Goal: Task Accomplishment & Management: Use online tool/utility

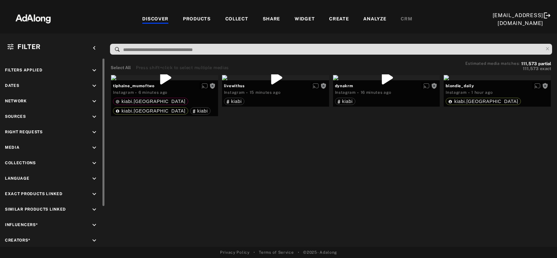
click at [95, 134] on icon "keyboard_arrow_down" at bounding box center [94, 131] width 7 height 7
click at [12, 148] on icon at bounding box center [12, 147] width 5 height 5
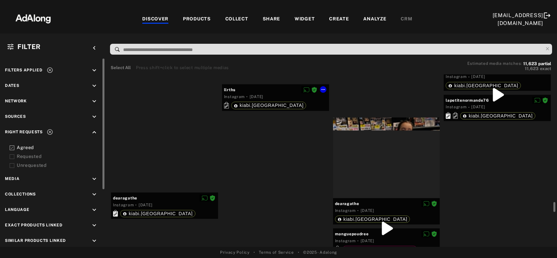
scroll to position [4178, 0]
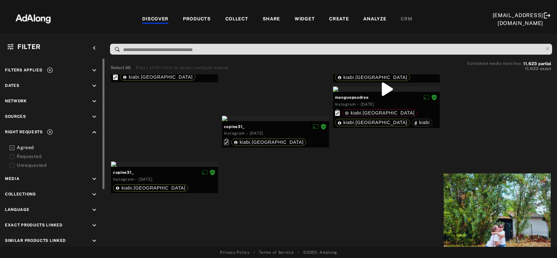
click at [50, 69] on icon at bounding box center [50, 70] width 7 height 7
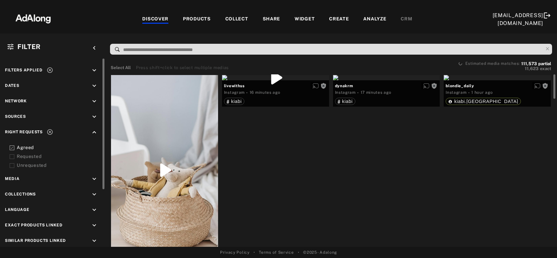
click at [12, 157] on icon at bounding box center [12, 156] width 5 height 5
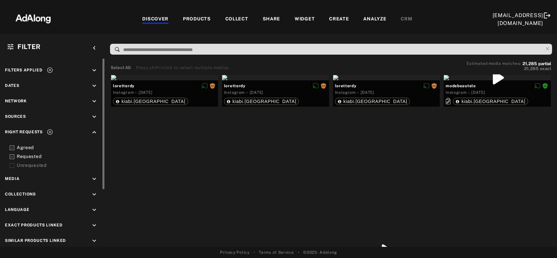
click at [48, 71] on icon at bounding box center [50, 70] width 7 height 7
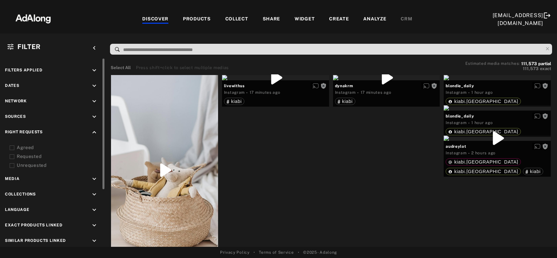
click at [94, 118] on icon "keyboard_arrow_down" at bounding box center [94, 116] width 7 height 7
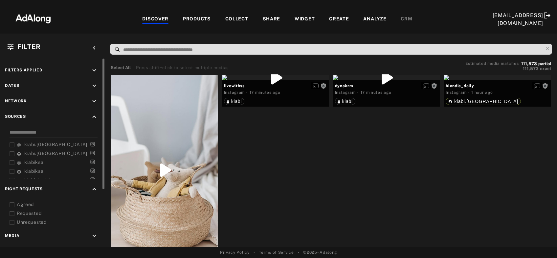
click at [9, 144] on div "kiabi.france kiabi.france kiabiksa kiabiksa kiabi_tunisie kiabi_tunisie kiabi k…" at bounding box center [52, 153] width 95 height 50
click at [11, 144] on icon at bounding box center [12, 144] width 5 height 5
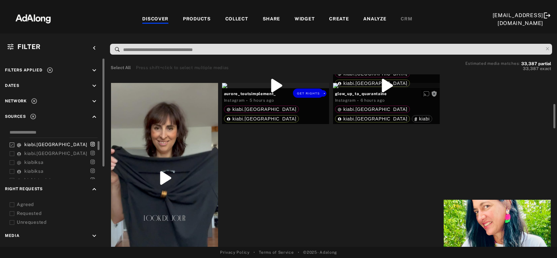
scroll to position [248, 0]
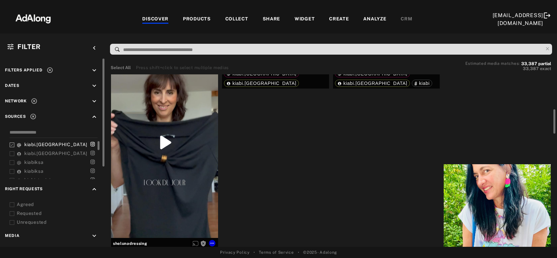
click at [172, 146] on div "Get rights" at bounding box center [164, 142] width 107 height 190
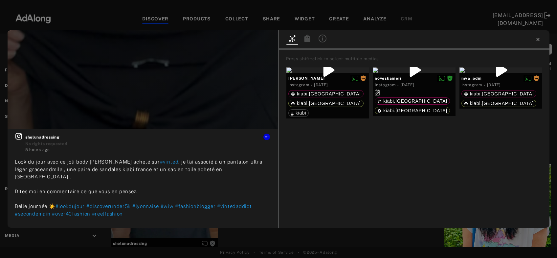
click at [537, 39] on icon at bounding box center [537, 39] width 5 height 5
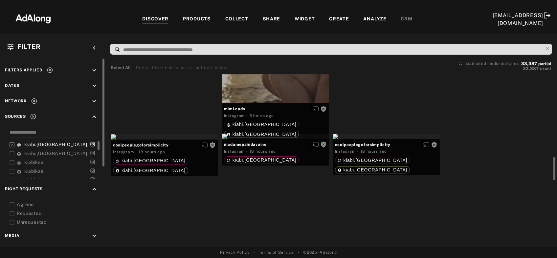
scroll to position [637, 0]
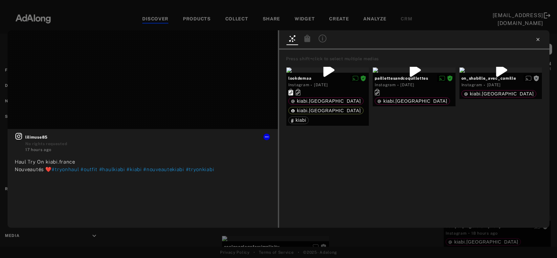
click at [538, 39] on icon at bounding box center [537, 39] width 3 height 3
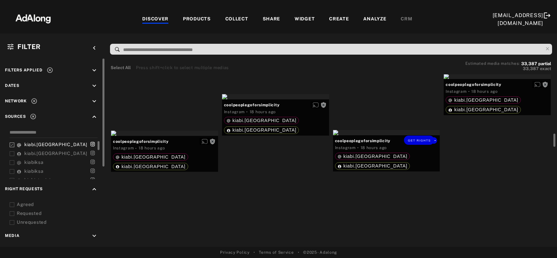
scroll to position [814, 0]
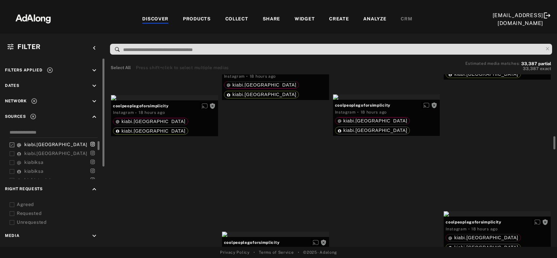
click at [267, 64] on div "Get rights" at bounding box center [275, 60] width 107 height 5
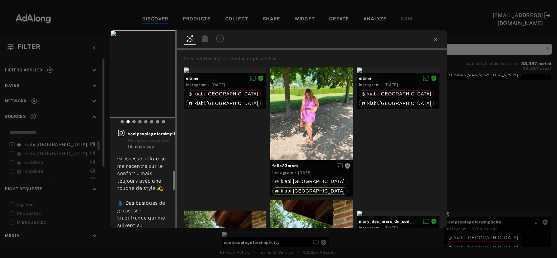
scroll to position [35, 0]
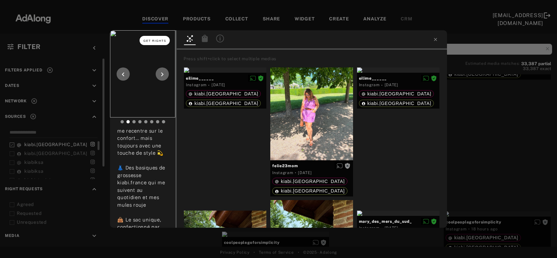
click at [160, 39] on span "Get rights" at bounding box center [155, 40] width 23 height 3
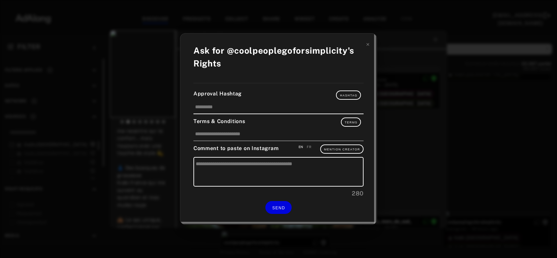
click at [309, 147] on div "FR" at bounding box center [309, 146] width 5 height 5
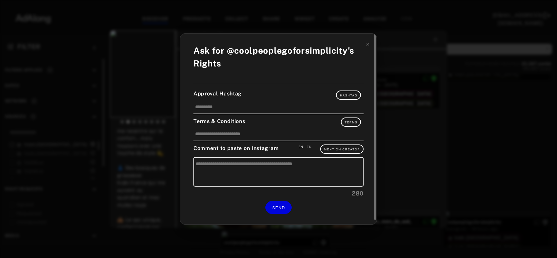
type textarea "**********"
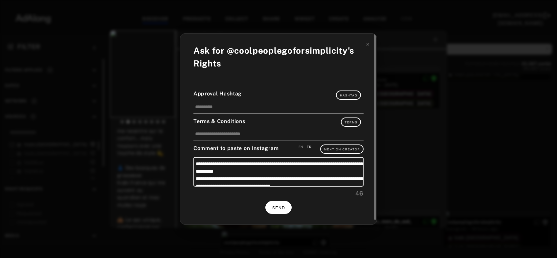
click at [279, 206] on span "SEND" at bounding box center [278, 207] width 13 height 5
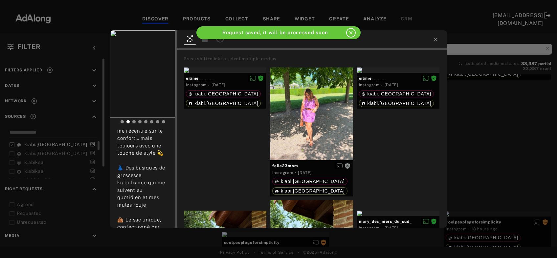
click at [478, 124] on div "coolpeoplegoforsimplicity Rights requested 18 hours ago Grossesse oblige, je me…" at bounding box center [278, 129] width 557 height 258
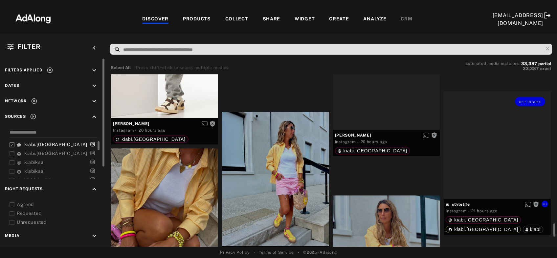
scroll to position [1487, 0]
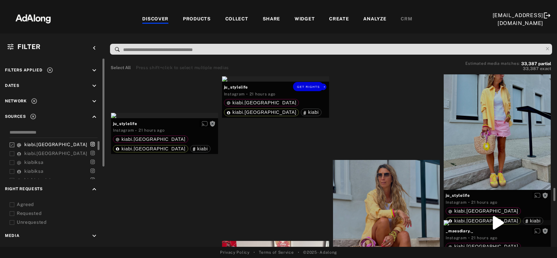
click at [270, 81] on div "Get rights" at bounding box center [275, 78] width 107 height 5
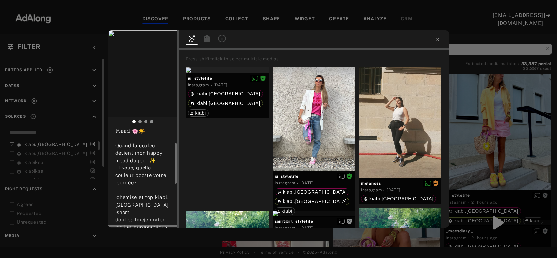
scroll to position [71, 0]
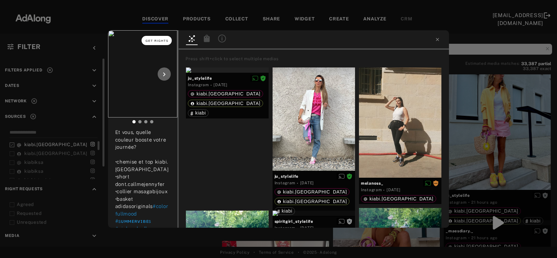
click at [160, 41] on span "Get rights" at bounding box center [157, 40] width 23 height 3
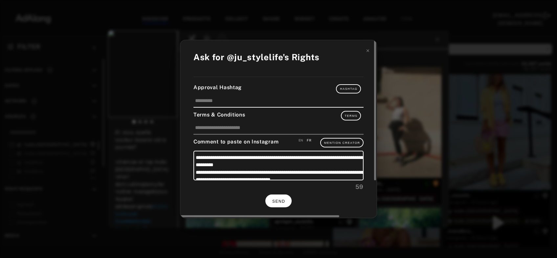
click at [269, 198] on button "SEND" at bounding box center [278, 200] width 26 height 13
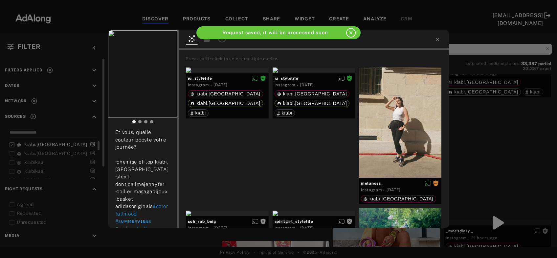
click at [490, 142] on div "ju_stylelife Rights requested 21 hours ago ℙ𝕚𝕟𝕜 & 𝕐𝕖𝕝𝕝𝕠𝕨 𝕄𝕠𝕠𝕕 🌸☀️ Quand la coul…" at bounding box center [278, 129] width 557 height 258
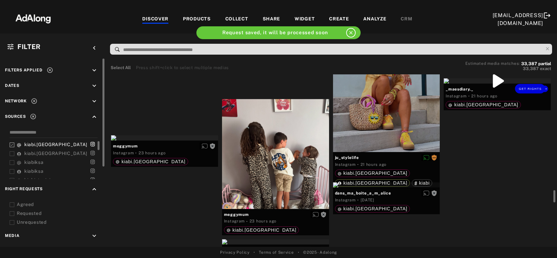
scroll to position [1664, 0]
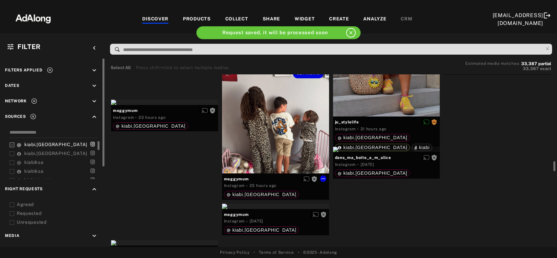
click at [255, 150] on div "Get rights" at bounding box center [275, 118] width 107 height 110
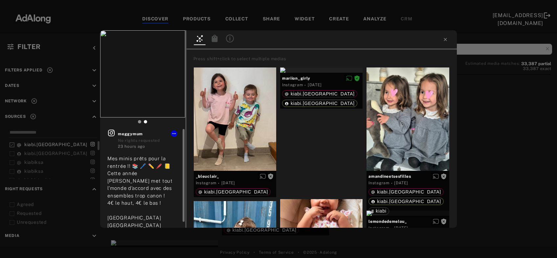
click at [113, 132] on icon at bounding box center [111, 133] width 8 height 8
click at [173, 43] on button "Get rights" at bounding box center [164, 40] width 30 height 9
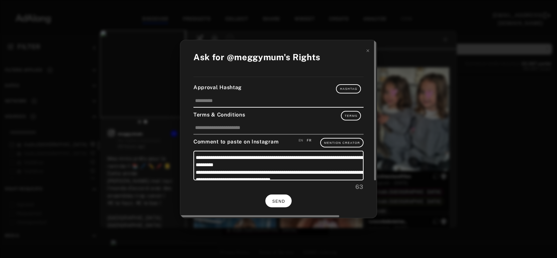
click at [273, 200] on span "SEND" at bounding box center [278, 201] width 13 height 5
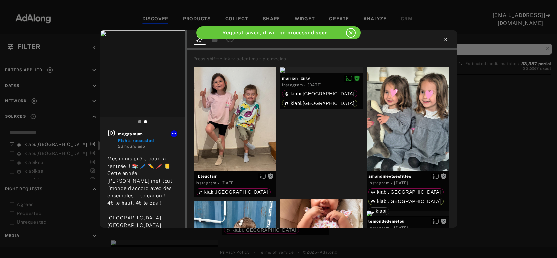
click at [444, 39] on icon at bounding box center [445, 39] width 3 height 3
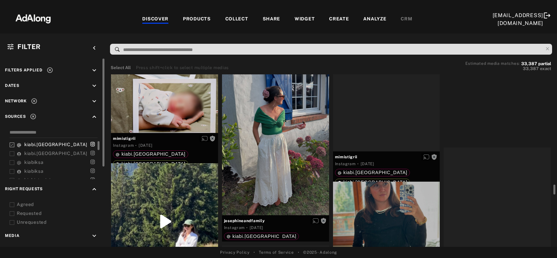
scroll to position [2195, 0]
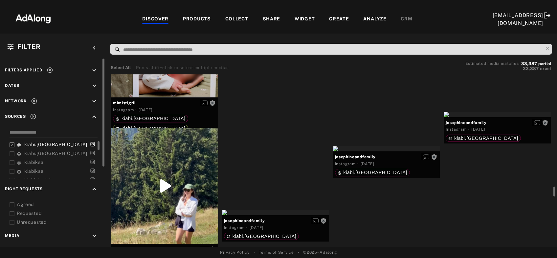
click at [250, 42] on div "Get rights" at bounding box center [275, 39] width 107 height 5
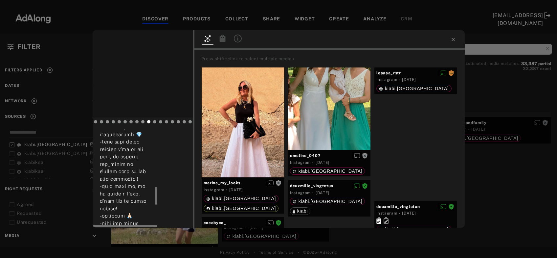
scroll to position [389, 0]
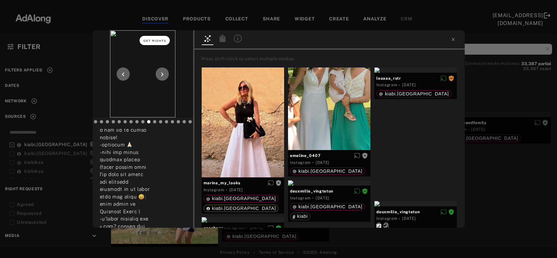
click at [161, 42] on span "Get rights" at bounding box center [155, 40] width 23 height 3
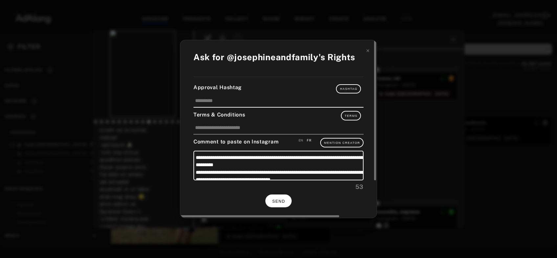
click at [280, 203] on button "SEND" at bounding box center [278, 200] width 26 height 13
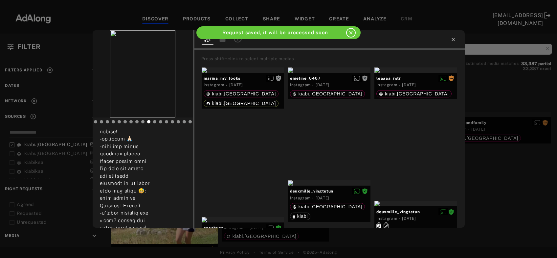
click at [454, 38] on icon at bounding box center [453, 39] width 5 height 5
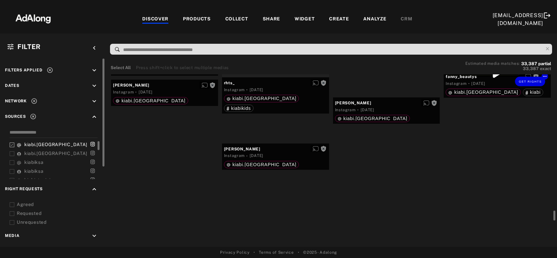
scroll to position [3328, 0]
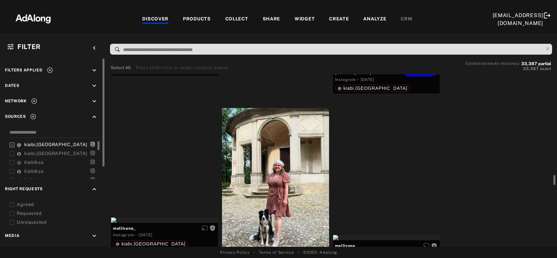
click at [395, 67] on div "Get rights" at bounding box center [386, 64] width 107 height 5
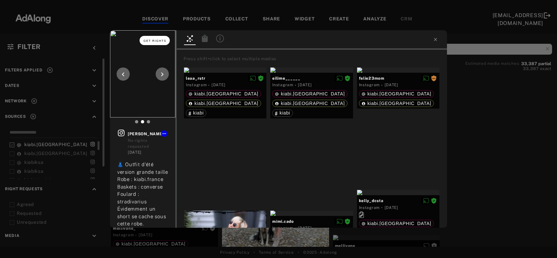
click at [158, 40] on span "Get rights" at bounding box center [155, 40] width 23 height 3
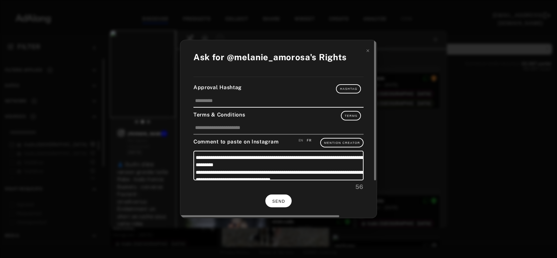
click at [278, 200] on span "SEND" at bounding box center [278, 201] width 13 height 5
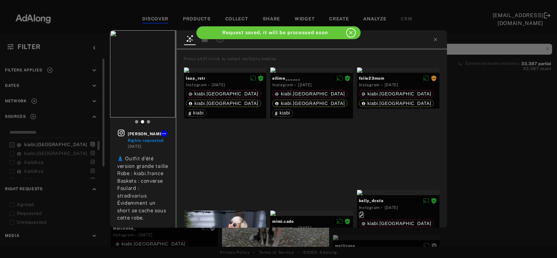
click at [514, 140] on div "[PERSON_NAME] Rights requested [DATE] 👗 Outfit d’été version grande taille Robe…" at bounding box center [278, 129] width 557 height 258
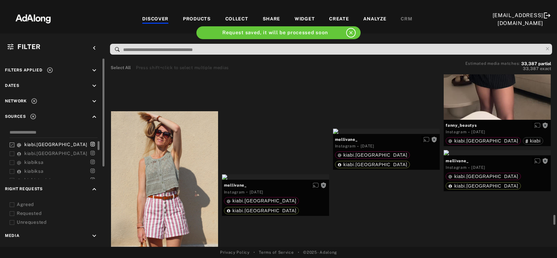
scroll to position [3469, 0]
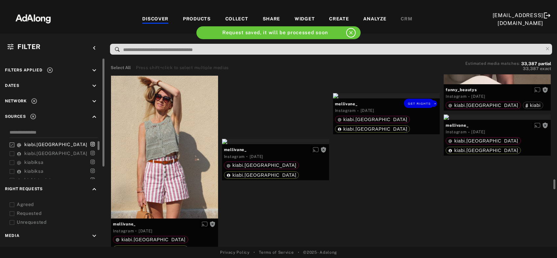
click at [382, 98] on div "Get rights" at bounding box center [386, 95] width 107 height 5
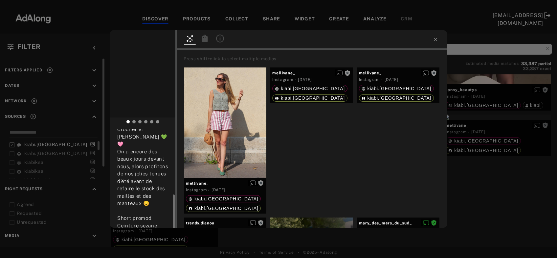
scroll to position [71, 0]
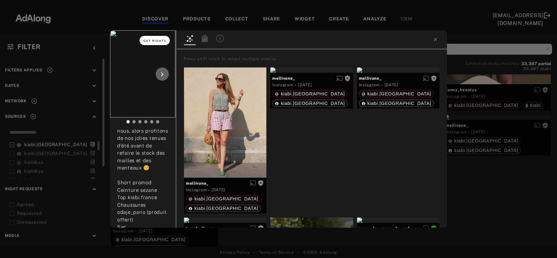
click at [153, 37] on button "Get rights" at bounding box center [155, 40] width 30 height 9
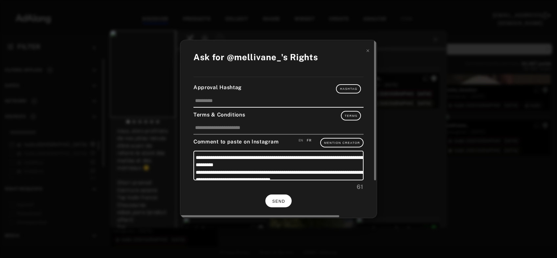
click at [270, 198] on button "SEND" at bounding box center [278, 200] width 26 height 13
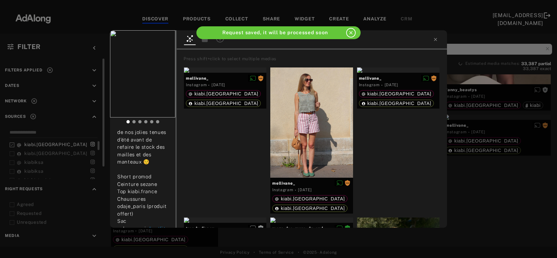
click at [484, 158] on div "mellivane_ Rights requested [DATE] [PERSON_NAME] et [PERSON_NAME] 💚🩷 On a encor…" at bounding box center [278, 129] width 557 height 258
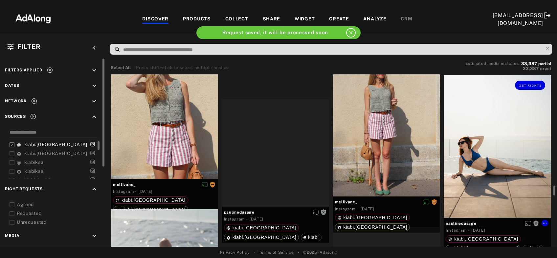
scroll to position [3717, 0]
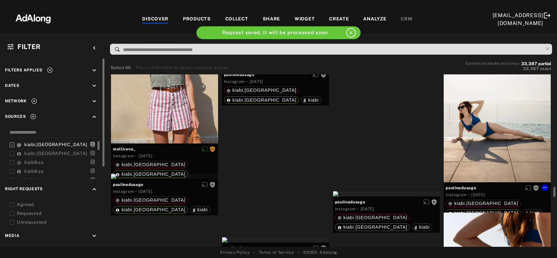
click at [477, 153] on div "Get rights" at bounding box center [497, 110] width 107 height 143
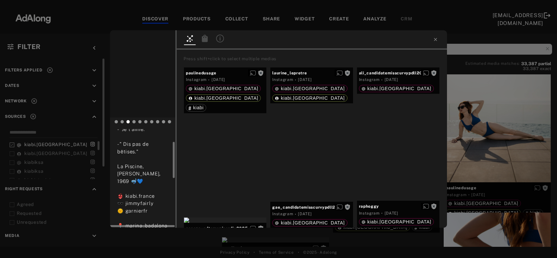
scroll to position [71, 0]
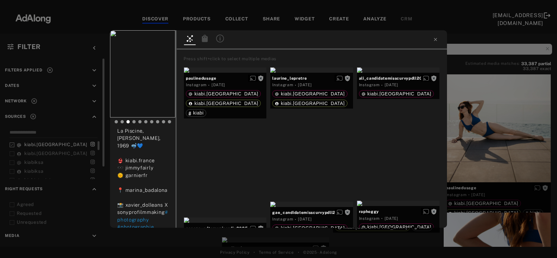
click at [501, 114] on div "Get rights paulinedusage No rights requested [DATE] -"Je t'aime." -" Dis pas de…" at bounding box center [278, 129] width 557 height 258
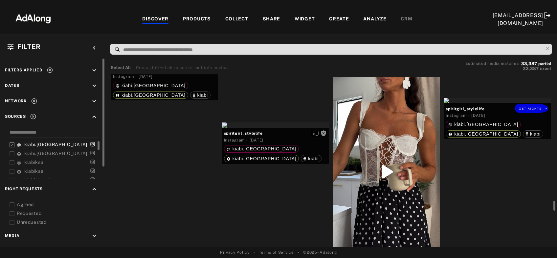
scroll to position [4212, 0]
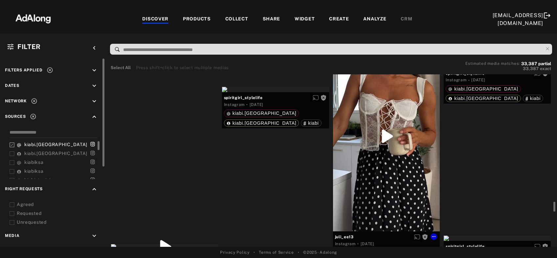
click at [402, 163] on div "Get rights" at bounding box center [386, 136] width 107 height 190
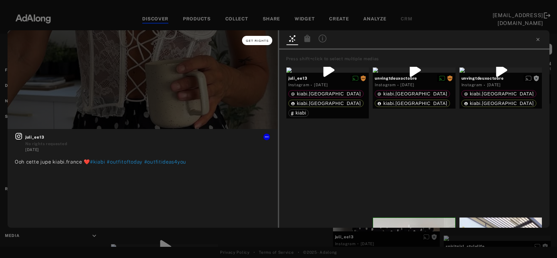
click at [259, 42] on span "Get rights" at bounding box center [257, 40] width 23 height 3
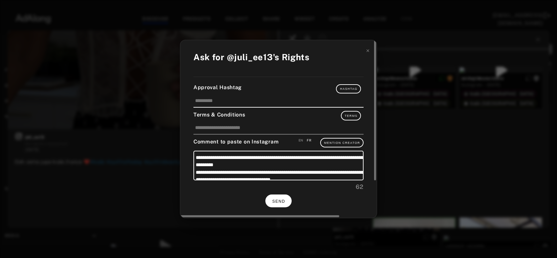
click at [284, 200] on span "SEND" at bounding box center [278, 201] width 13 height 5
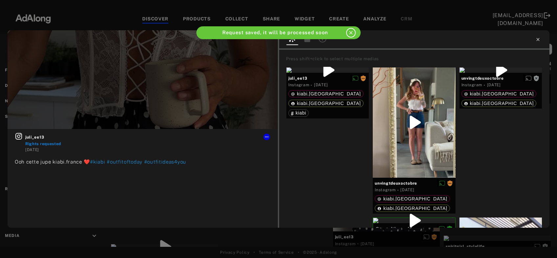
click at [538, 40] on icon at bounding box center [537, 39] width 5 height 5
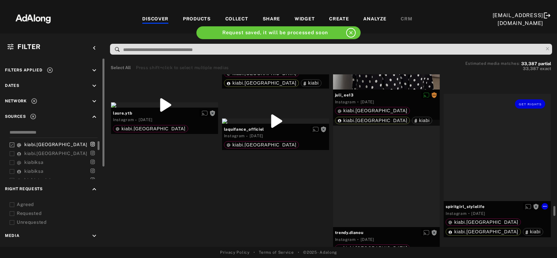
scroll to position [4389, 0]
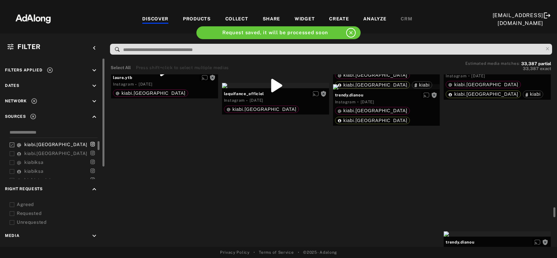
click at [499, 63] on div "Get rights" at bounding box center [497, 60] width 107 height 5
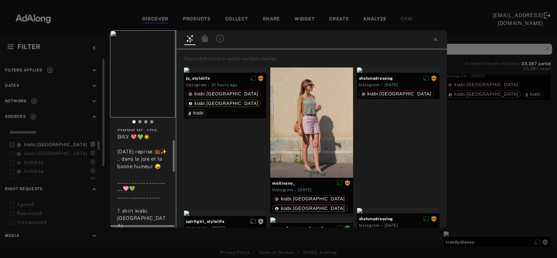
scroll to position [71, 0]
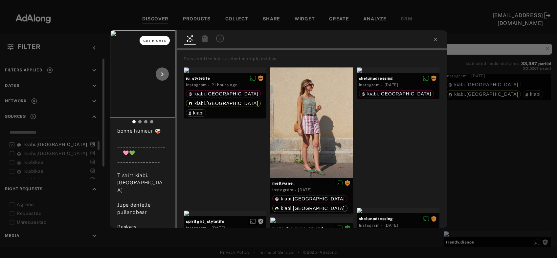
click at [156, 40] on span "Get rights" at bounding box center [155, 40] width 23 height 3
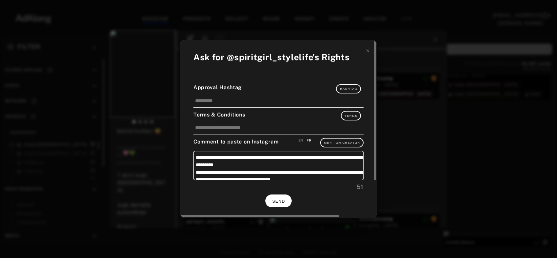
click at [278, 203] on button "SEND" at bounding box center [278, 200] width 26 height 13
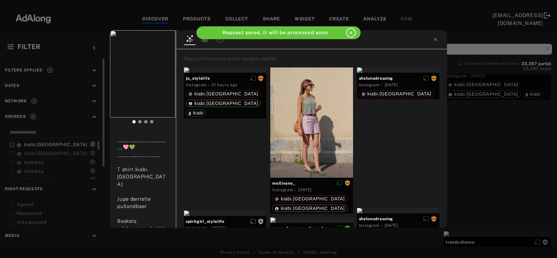
click at [490, 125] on div "spiritgirl_stylelife Rights requested [DATE] 𝕄𝕆𝕆𝔻 𝕆𝔽 𝕋ℍ𝔼 𝔻𝔸𝕐 💖💚☀️ [DATE] repris…" at bounding box center [278, 129] width 557 height 258
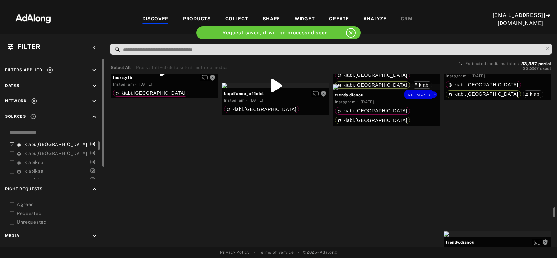
click at [364, 89] on div "Get rights" at bounding box center [386, 86] width 107 height 5
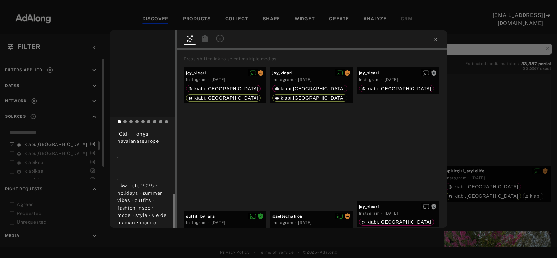
scroll to position [147, 0]
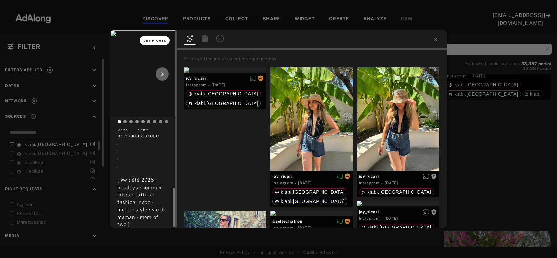
click at [160, 41] on span "Get rights" at bounding box center [155, 40] width 23 height 3
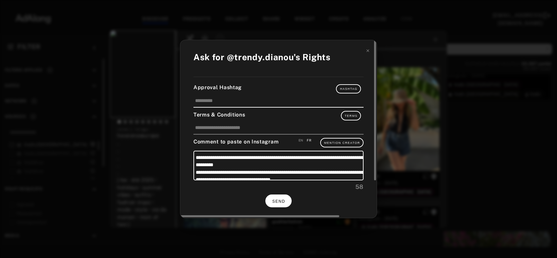
click at [276, 200] on span "SEND" at bounding box center [278, 201] width 13 height 5
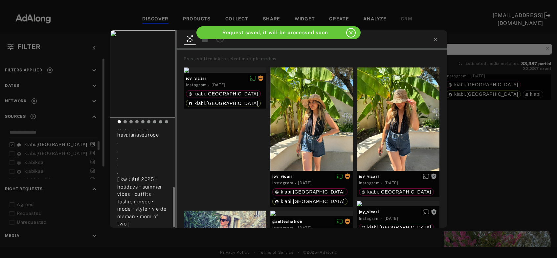
scroll to position [142, 0]
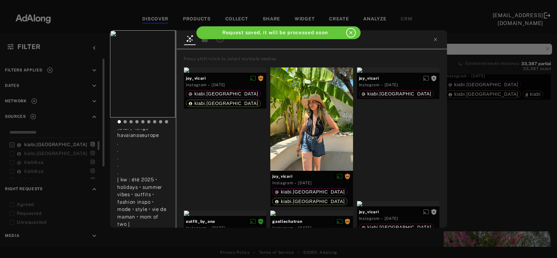
click at [505, 136] on div "trendy.dianou Rights requested [DATE] B l u e s e t ✔️ Ce set d’été coup de coe…" at bounding box center [278, 129] width 557 height 258
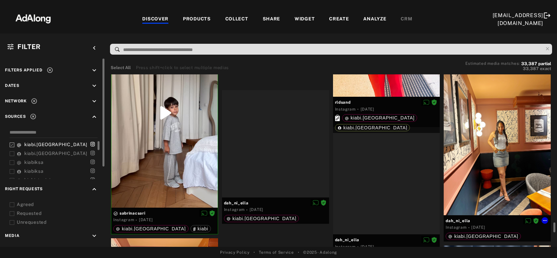
scroll to position [5204, 0]
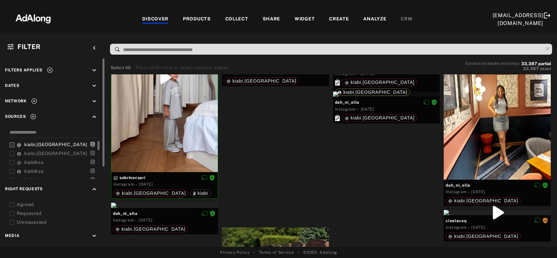
click at [49, 71] on icon at bounding box center [50, 70] width 7 height 7
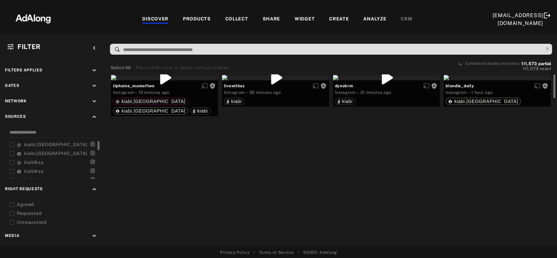
click at [12, 205] on icon at bounding box center [12, 204] width 5 height 5
click at [12, 210] on div at bounding box center [12, 213] width 5 height 7
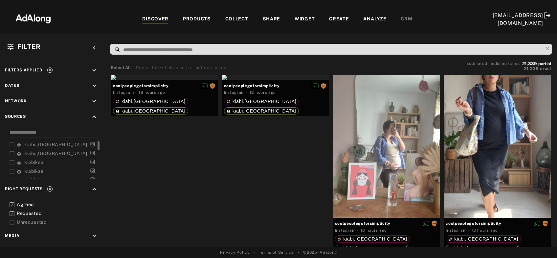
click at [51, 70] on icon at bounding box center [50, 70] width 7 height 7
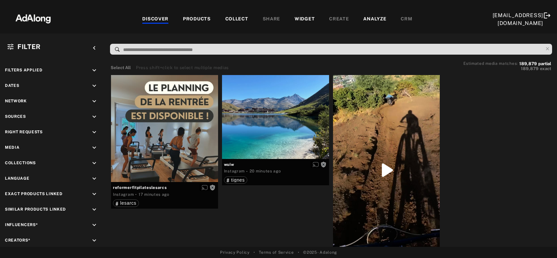
click at [237, 19] on div "COLLECT" at bounding box center [236, 19] width 23 height 8
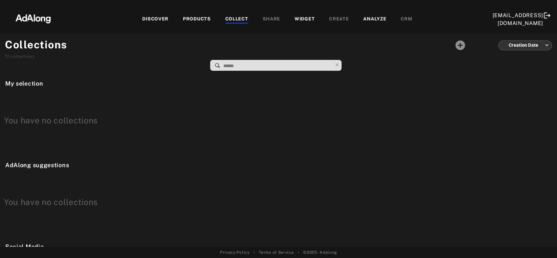
click at [234, 18] on div "COLLECT" at bounding box center [236, 19] width 23 height 8
click at [41, 18] on img at bounding box center [33, 18] width 58 height 20
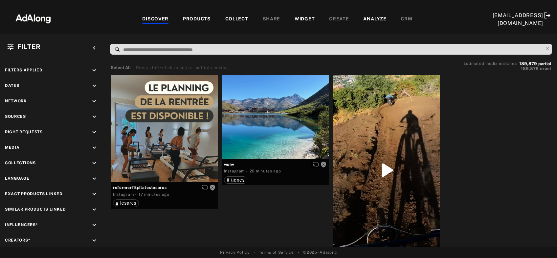
click at [240, 16] on div "COLLECT" at bounding box center [236, 19] width 23 height 8
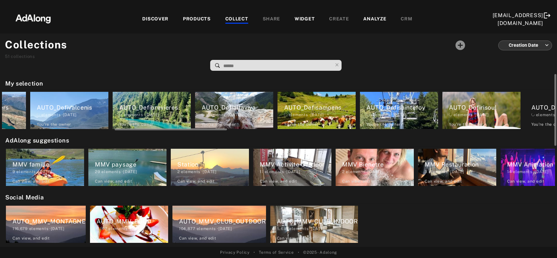
drag, startPoint x: 91, startPoint y: 130, endPoint x: 187, endPoint y: 132, distance: 95.9
click at [187, 131] on div "AUTO_Defiserreche 0 elements · 2025.08.20 You're the owner delete AUTO_Defi2dom…" at bounding box center [278, 110] width 553 height 41
click at [348, 138] on h2 "AdAlong suggestions" at bounding box center [280, 140] width 550 height 9
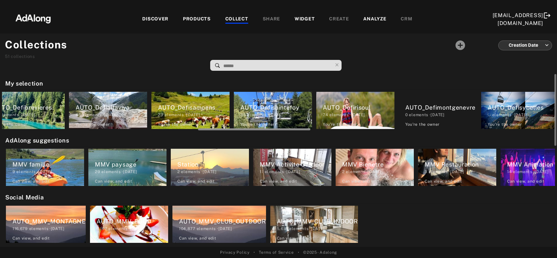
scroll to position [0, 971]
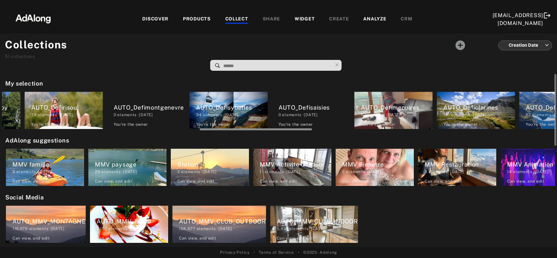
drag, startPoint x: 166, startPoint y: 129, endPoint x: 251, endPoint y: 131, distance: 85.1
click at [251, 131] on div at bounding box center [278, 128] width 553 height 5
click at [378, 111] on div "AUTO_Defimenuires" at bounding box center [397, 107] width 72 height 9
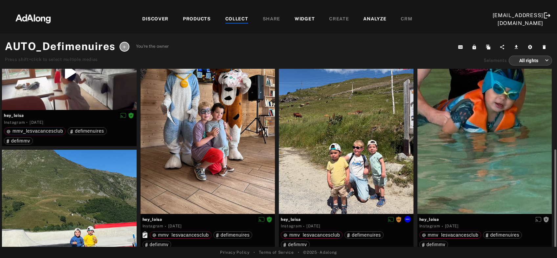
scroll to position [71, 0]
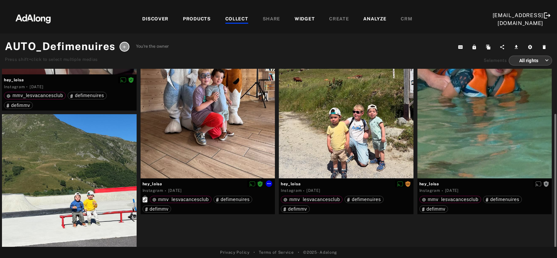
click at [231, 114] on div at bounding box center [208, 88] width 135 height 179
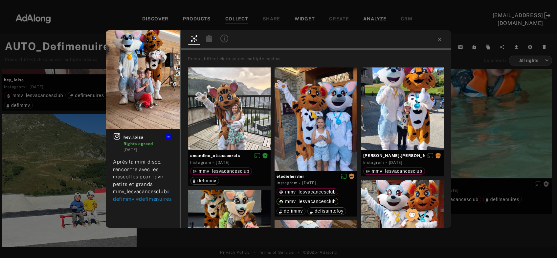
click at [486, 141] on div "hey_loisa Rights agreed 1 month ago Après la mini disco, rencontre avec les mas…" at bounding box center [278, 129] width 557 height 258
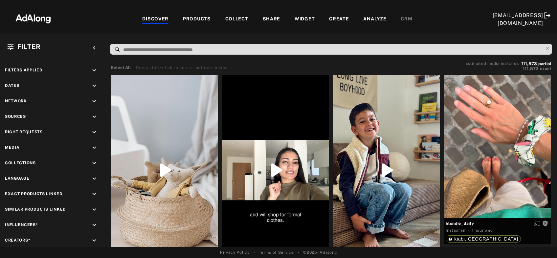
click at [295, 36] on div "Filter keyboard_arrow_left Filters applied keyboard_arrow_down Dates keyboard_a…" at bounding box center [278, 140] width 557 height 213
